Goal: Obtain resource: Obtain resource

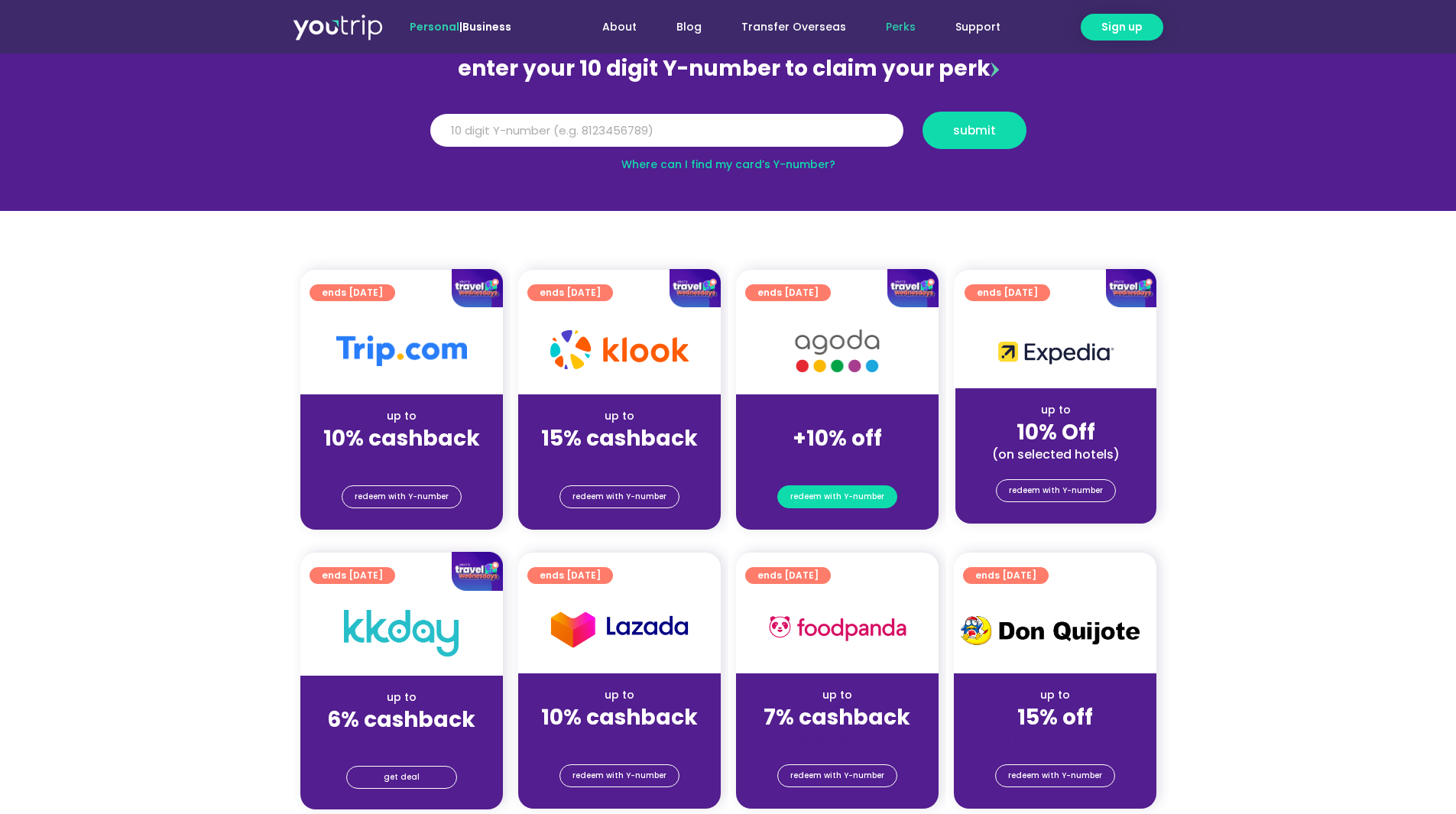
drag, startPoint x: 858, startPoint y: 471, endPoint x: 854, endPoint y: 489, distance: 18.4
click at [856, 478] on div "redeem with Y-number" at bounding box center [836, 499] width 202 height 61
click at [854, 489] on span "redeem with Y-number" at bounding box center [837, 496] width 94 height 22
click at [830, 500] on span "redeem with Y-number" at bounding box center [837, 496] width 94 height 22
click at [830, 496] on span "redeem with Y-number" at bounding box center [837, 496] width 94 height 22
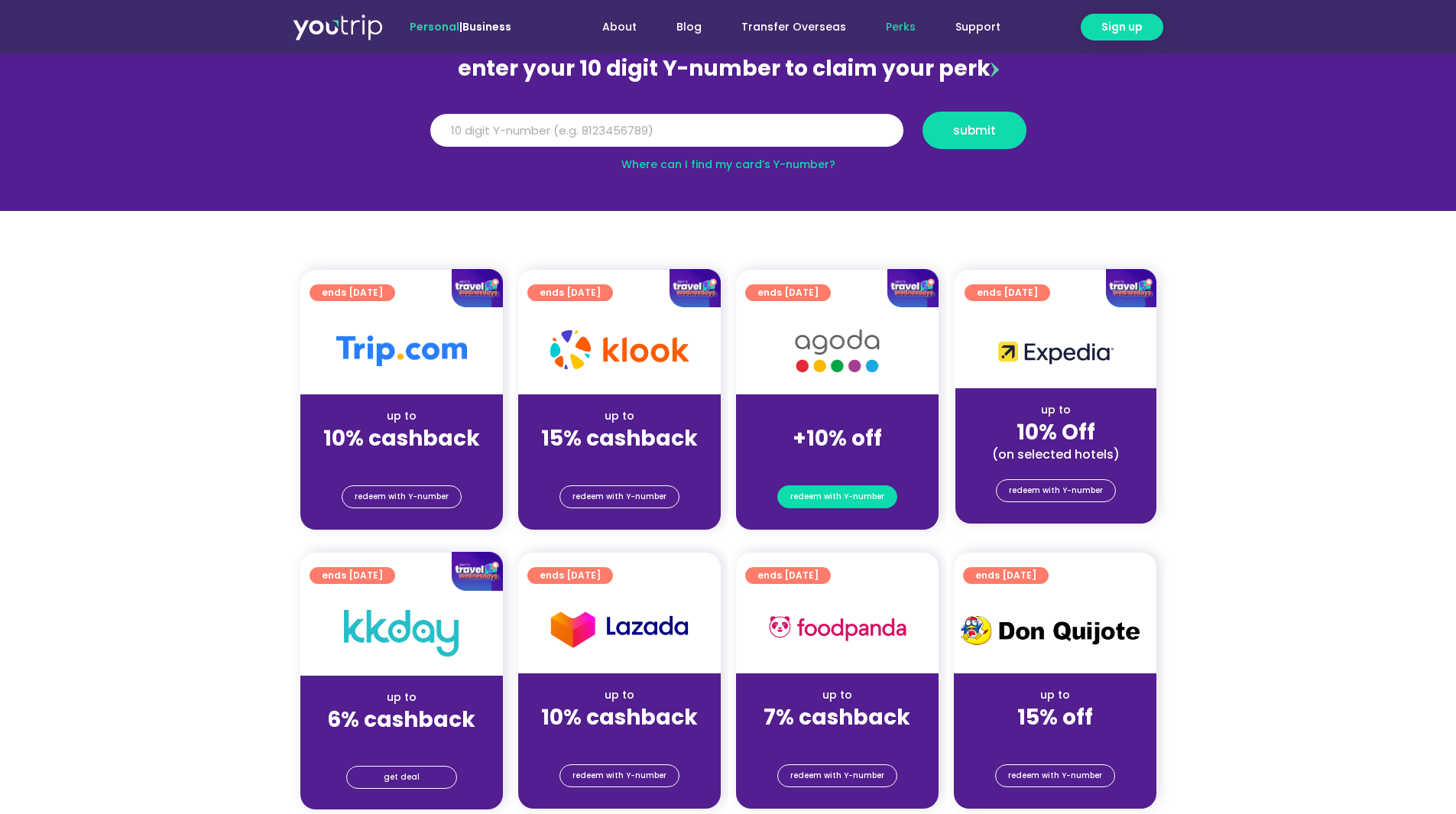
click at [830, 494] on span "redeem with Y-number" at bounding box center [837, 496] width 94 height 22
click at [820, 371] on img at bounding box center [836, 351] width 122 height 62
click at [830, 343] on img at bounding box center [836, 351] width 122 height 62
click at [835, 496] on span "redeem with Y-number" at bounding box center [837, 496] width 94 height 22
click at [606, 127] on input "Y Number" at bounding box center [666, 130] width 473 height 34
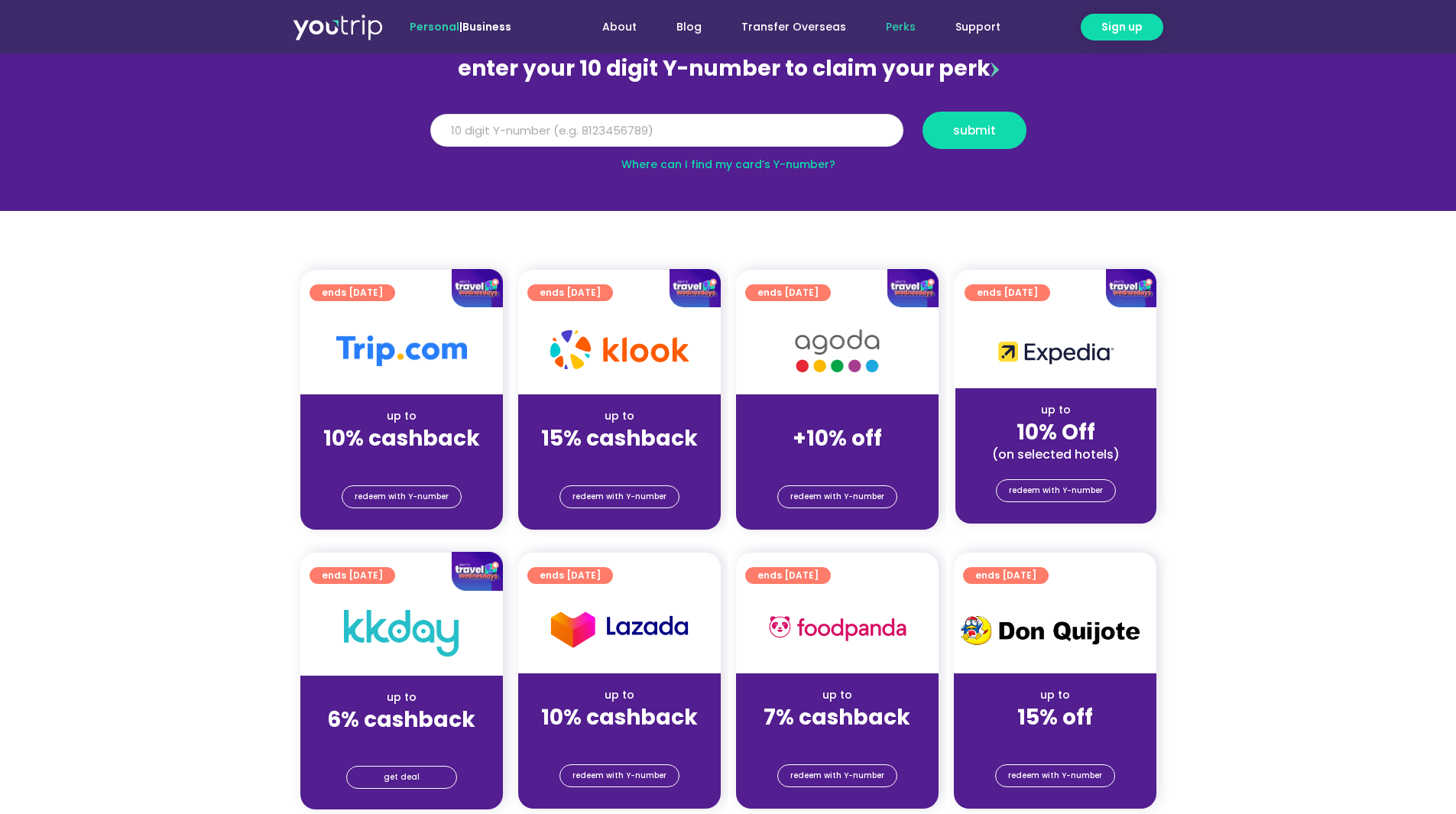
click at [594, 131] on input "Y Number" at bounding box center [666, 130] width 473 height 34
type input "8184778553"
click at [947, 131] on span "submit" at bounding box center [974, 130] width 78 height 11
